Goal: Task Accomplishment & Management: Use online tool/utility

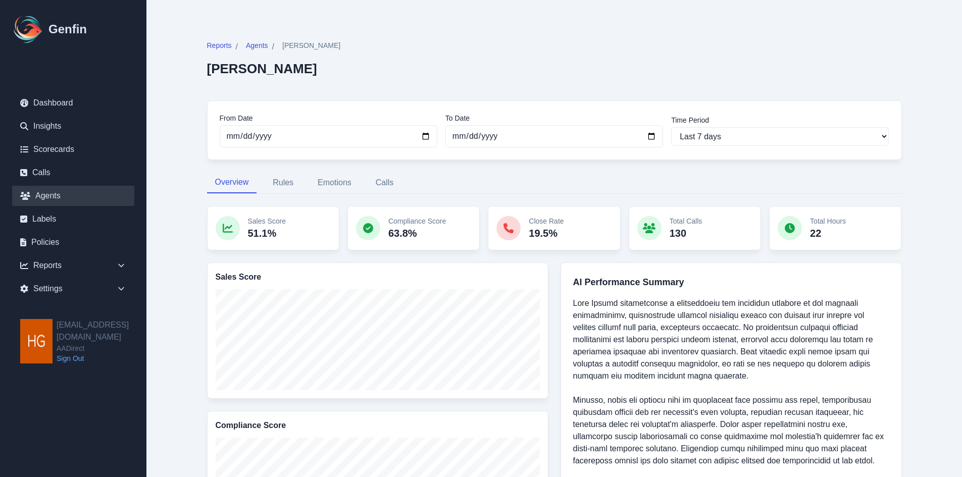
click at [44, 193] on link "Agents" at bounding box center [73, 196] width 122 height 20
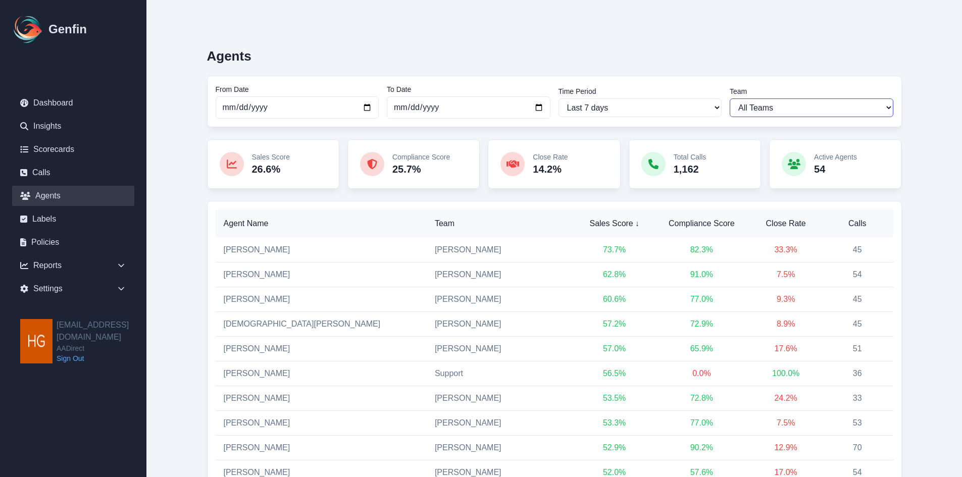
click at [820, 101] on select "All Teams Hugo Jesse Support" at bounding box center [812, 107] width 164 height 19
select select "2"
click at [730, 98] on select "All Teams Hugo Jesse Support" at bounding box center [812, 107] width 164 height 19
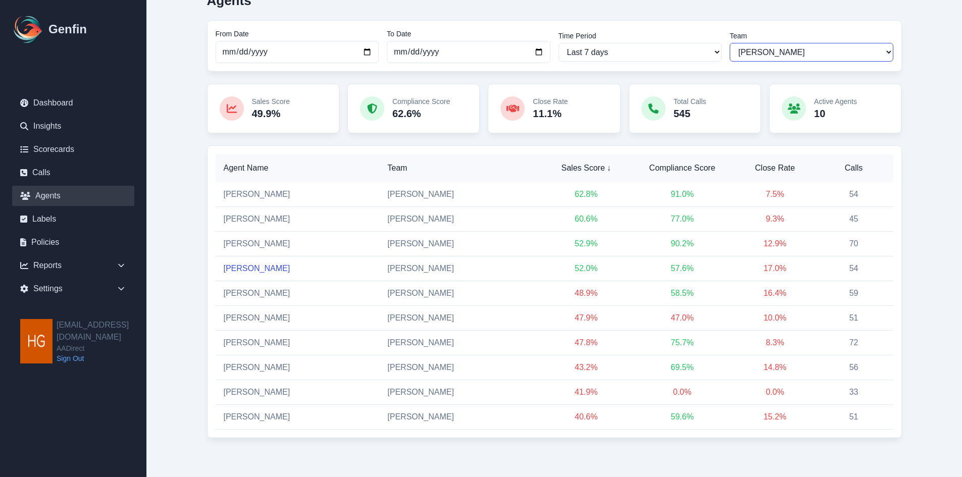
scroll to position [57, 0]
click at [245, 340] on link "[PERSON_NAME]" at bounding box center [257, 341] width 67 height 9
click at [50, 125] on link "Insights" at bounding box center [73, 126] width 122 height 20
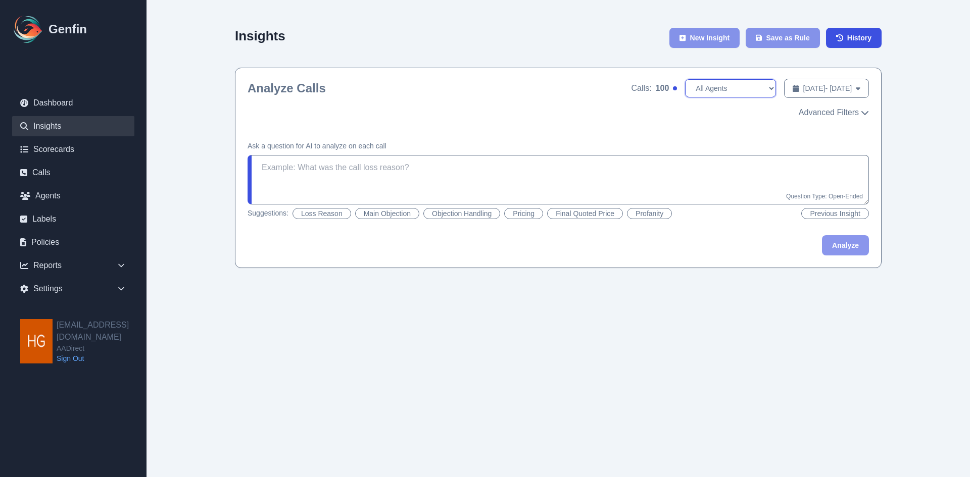
click at [735, 88] on select "All Agents Aida Garcia Diaz Ana Martinez Angela Barnett Antonio Vasquez Armando…" at bounding box center [730, 88] width 91 height 18
select select "[PERSON_NAME]"
click at [685, 79] on select "All Agents Aida Garcia Diaz Ana Martinez Angela Barnett Antonio Vasquez Armando…" at bounding box center [730, 88] width 91 height 18
click at [468, 212] on button "Objection Handling" at bounding box center [461, 213] width 77 height 11
type textarea "Did the agent handle the objections well? If there were multiple objections, di…"
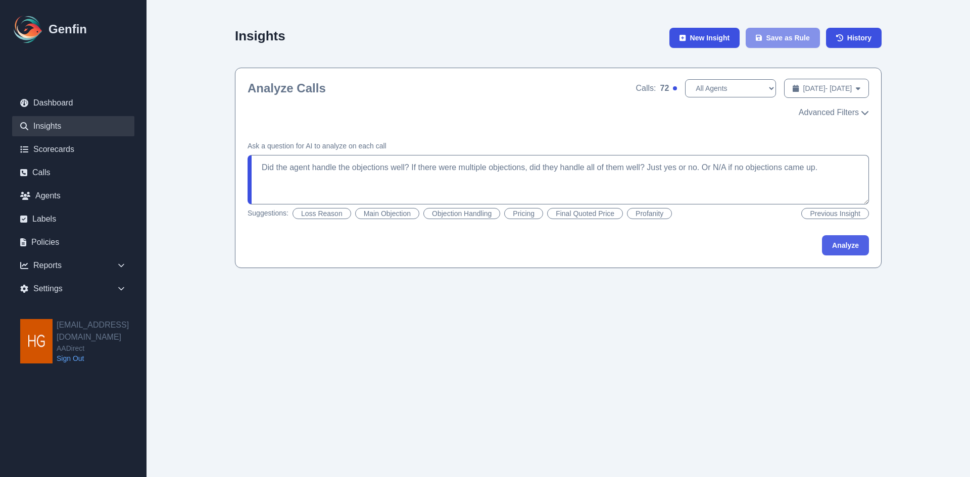
click at [845, 246] on button "Analyze" at bounding box center [845, 245] width 47 height 20
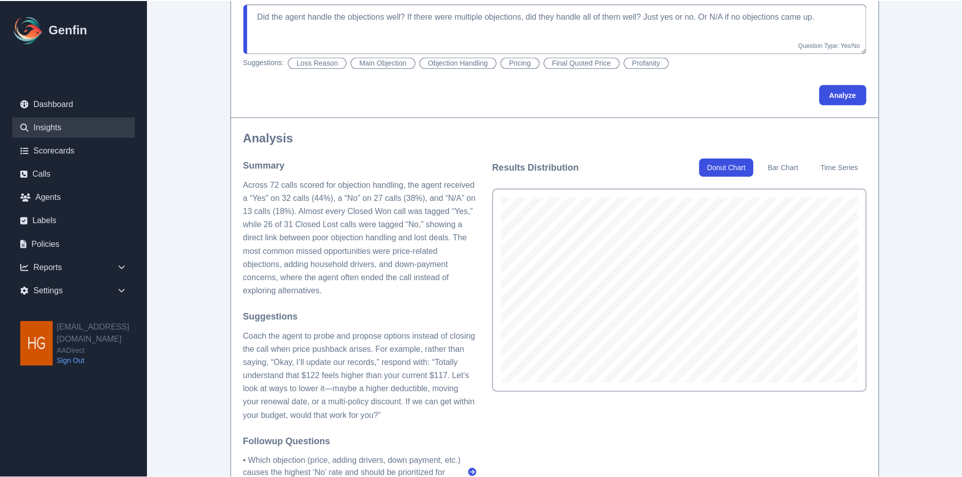
scroll to position [202, 0]
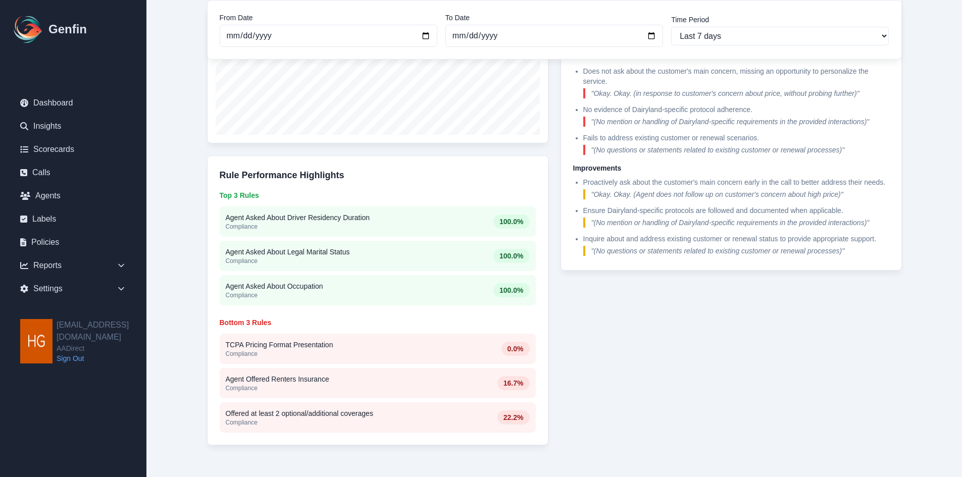
scroll to position [561, 0]
